Goal: Task Accomplishment & Management: Manage account settings

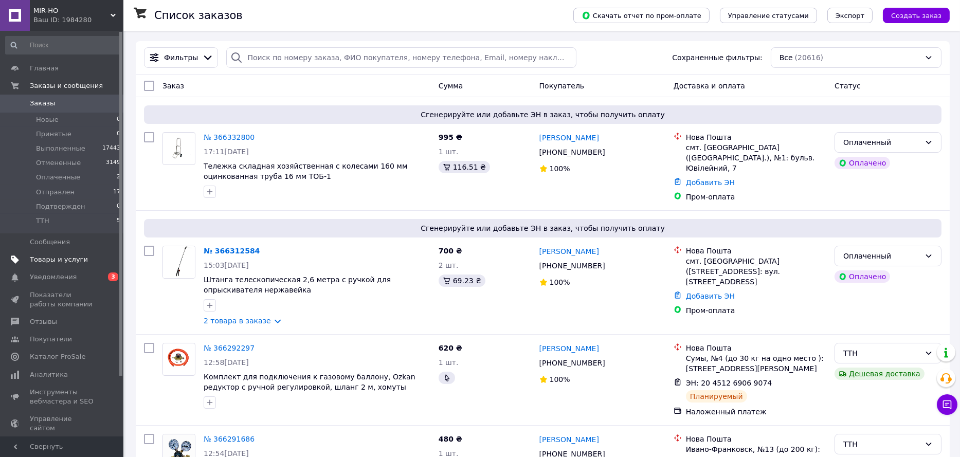
click at [56, 255] on span "Товары и услуги" at bounding box center [59, 259] width 58 height 9
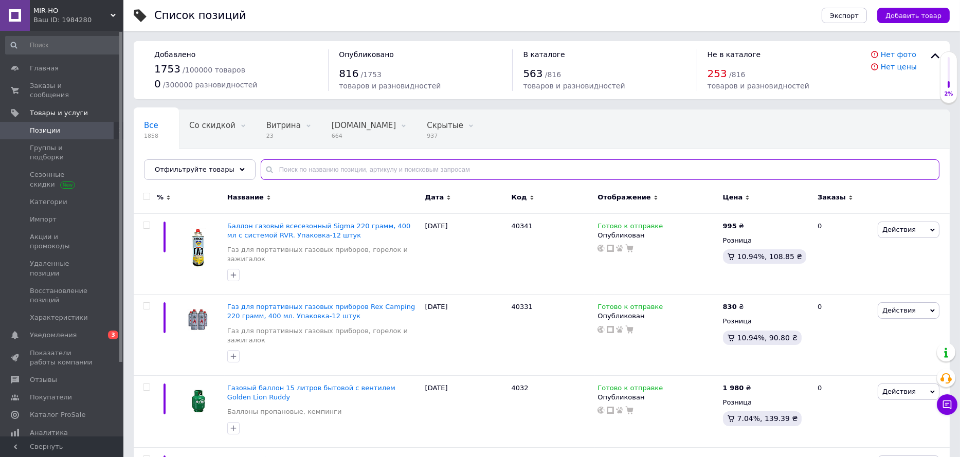
click at [323, 169] on input "text" at bounding box center [600, 169] width 679 height 21
paste input "2065 ET-0008"
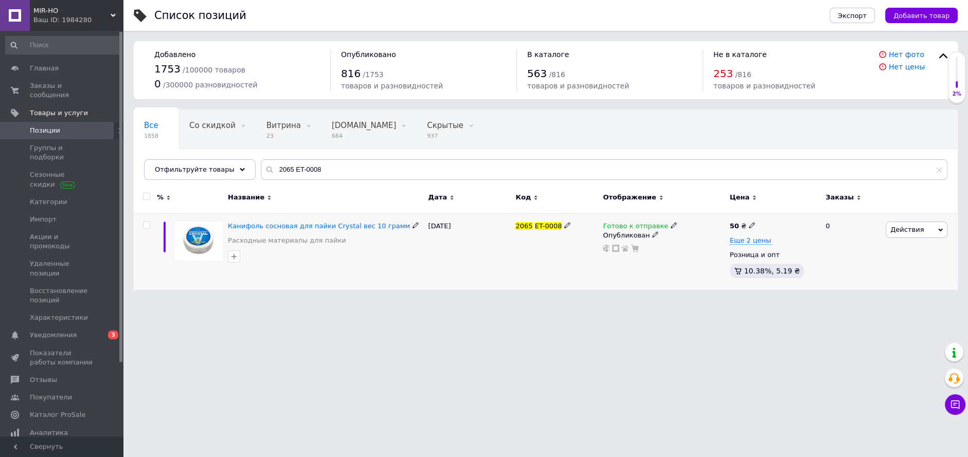
click at [749, 224] on icon at bounding box center [752, 225] width 6 height 6
drag, startPoint x: 605, startPoint y: 285, endPoint x: 650, endPoint y: 267, distance: 49.4
click at [605, 285] on div "Готово к отправке Опубликован" at bounding box center [663, 251] width 126 height 77
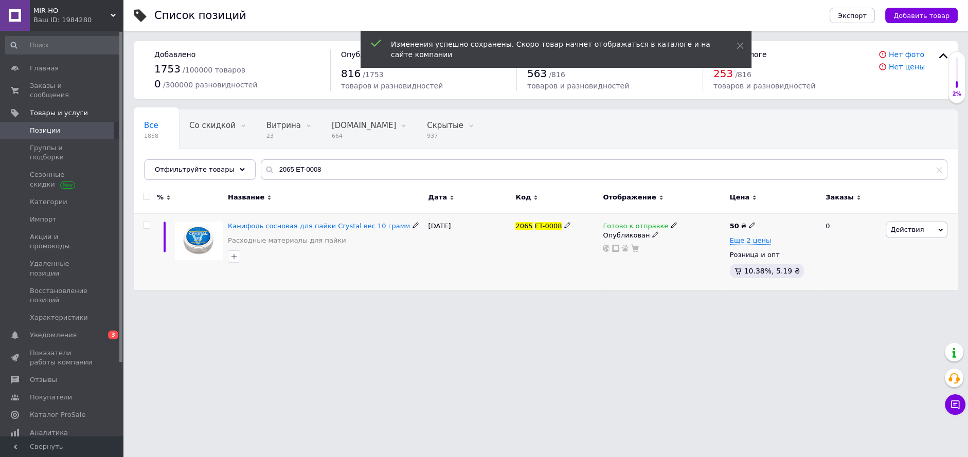
click at [670, 227] on use at bounding box center [673, 225] width 6 height 6
click at [709, 251] on li "Нет в наличии" at bounding box center [727, 248] width 98 height 14
click at [548, 248] on div "2065 ET-0008" at bounding box center [556, 251] width 87 height 77
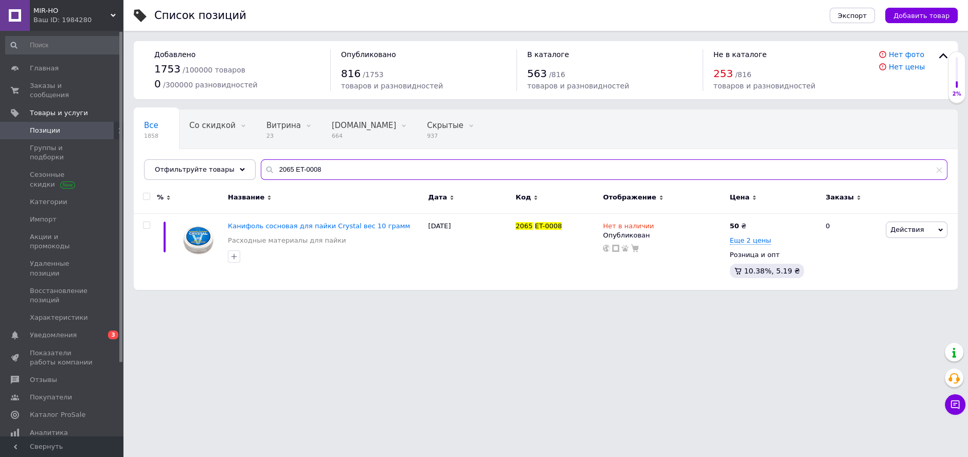
click at [336, 173] on input "2065 ET-0008" at bounding box center [604, 169] width 686 height 21
paste input "0 ET-0007"
type input "2060 ET-0007"
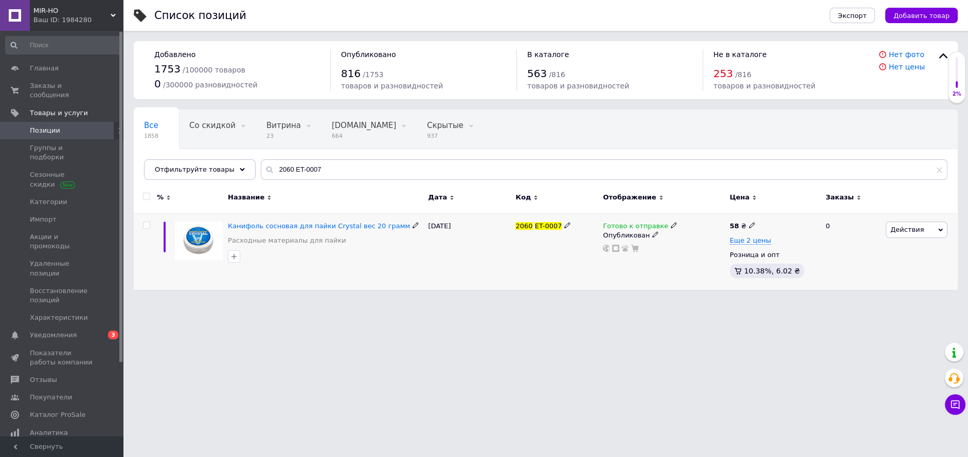
click at [670, 224] on icon at bounding box center [673, 225] width 6 height 6
click at [709, 249] on li "Нет в наличии" at bounding box center [727, 248] width 98 height 14
click at [461, 300] on html "MIR-HO Ваш ID: 1984280 Сайт MIR-HO Кабинет покупателя Проверить состояние систе…" at bounding box center [484, 150] width 968 height 300
